Goal: Information Seeking & Learning: Learn about a topic

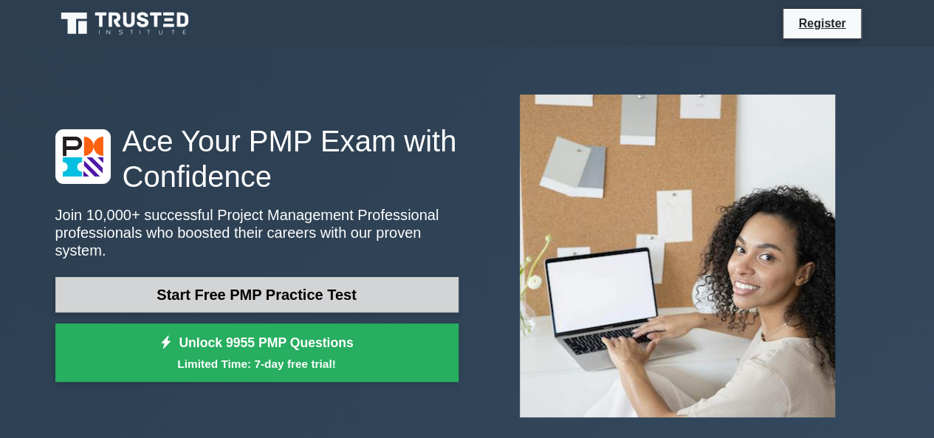
click at [348, 281] on link "Start Free PMP Practice Test" at bounding box center [256, 294] width 403 height 35
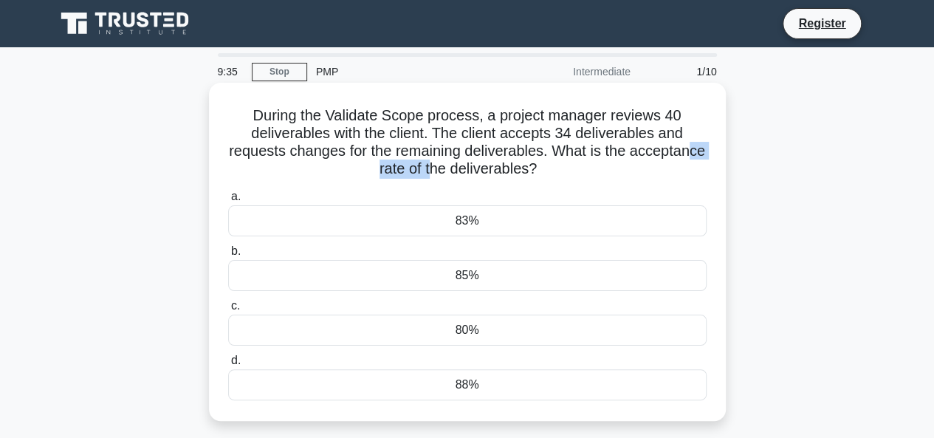
drag, startPoint x: 469, startPoint y: 179, endPoint x: 339, endPoint y: 156, distance: 132.8
click at [339, 156] on h5 "During the Validate Scope process, a project manager reviews 40 deliverables wi…" at bounding box center [467, 142] width 481 height 72
click at [631, 185] on div "During the Validate Scope process, a project manager reviews 40 deliverables wi…" at bounding box center [467, 252] width 505 height 326
click at [373, 216] on div "83%" at bounding box center [467, 220] width 478 height 31
click at [228, 201] on input "a. 83%" at bounding box center [228, 197] width 0 height 10
